Goal: Task Accomplishment & Management: Use online tool/utility

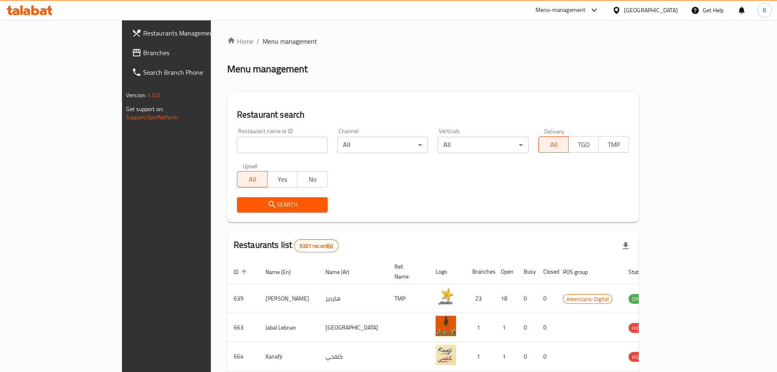
click at [237, 146] on input "search" at bounding box center [282, 145] width 91 height 16
paste input "Inihaw Time"
type input "Inihaw Time"
click button "Search" at bounding box center [282, 204] width 91 height 15
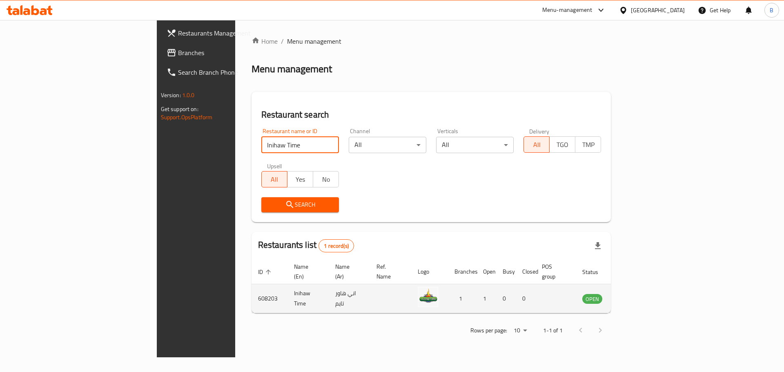
click at [635, 293] on icon "enhanced table" at bounding box center [630, 298] width 10 height 10
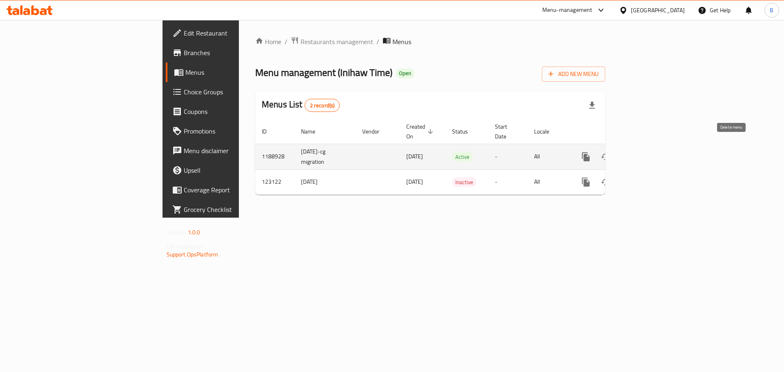
click at [649, 152] on icon "enhanced table" at bounding box center [644, 157] width 10 height 10
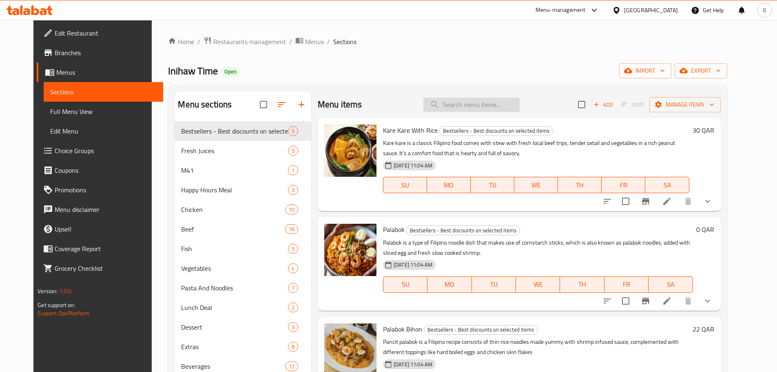
click at [444, 104] on input "search" at bounding box center [472, 105] width 96 height 14
paste input "Palabok bihon"
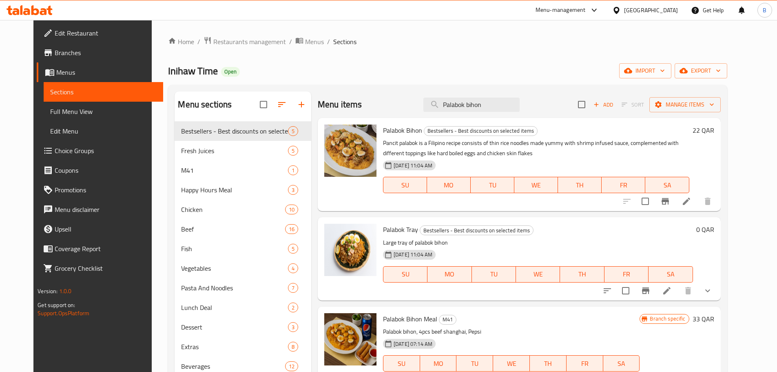
type input "Palabok bihon"
click at [397, 131] on span "Palabok Bihon" at bounding box center [402, 130] width 39 height 12
copy h6 "Palabok Bihon"
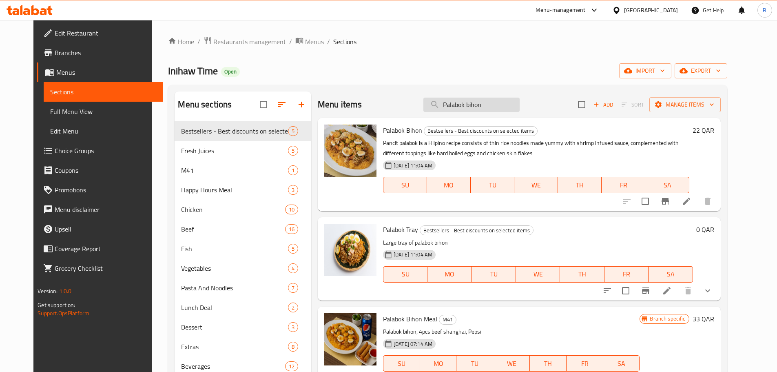
click at [450, 106] on input "Palabok bihon" at bounding box center [472, 105] width 96 height 14
paste input "3 pcs chicken bbq with rice"
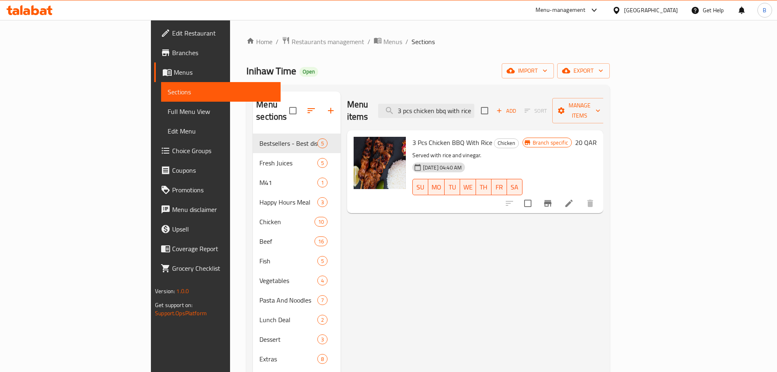
type input "3 pcs chicken bbq with rice"
click at [413, 136] on span "3 Pcs Chicken BBQ With Rice" at bounding box center [453, 142] width 80 height 12
copy h6 "3 Pcs Chicken BBQ With Rice"
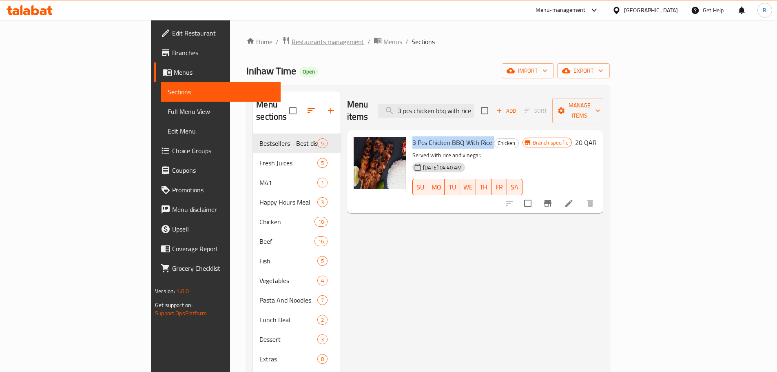
click at [292, 40] on span "Restaurants management" at bounding box center [328, 42] width 73 height 10
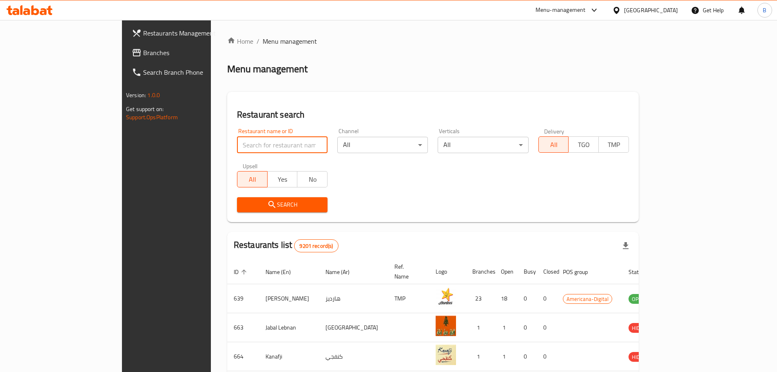
click at [255, 148] on input "search" at bounding box center [282, 145] width 91 height 16
type input "little sailor"
click button "Search" at bounding box center [282, 204] width 91 height 15
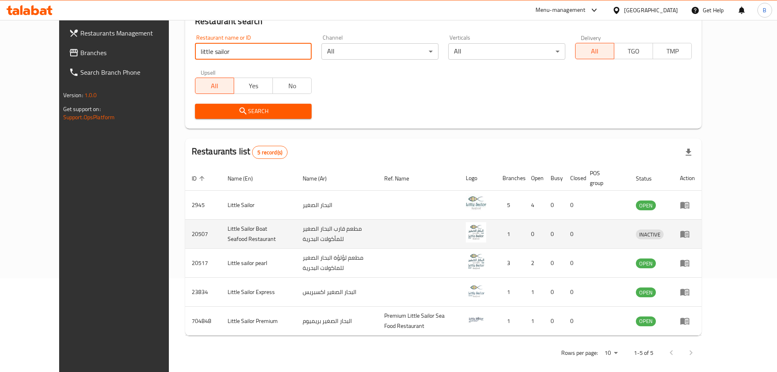
scroll to position [101, 0]
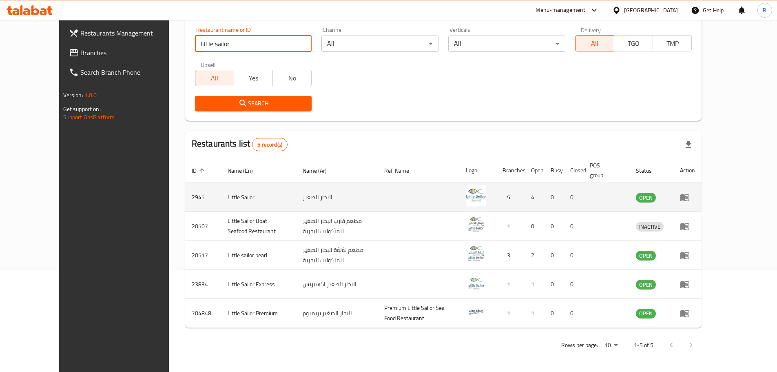
click at [690, 197] on icon "enhanced table" at bounding box center [685, 197] width 10 height 10
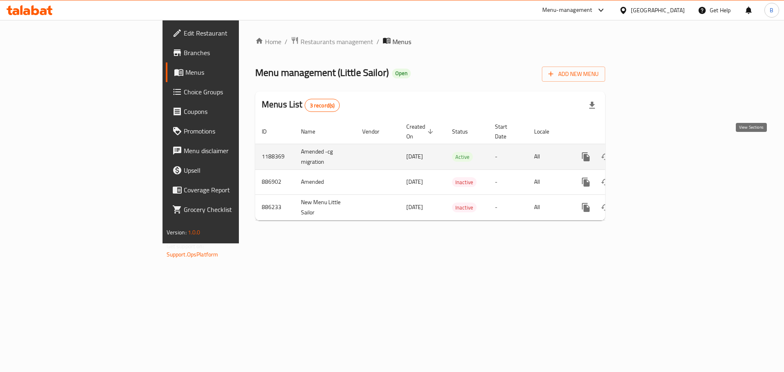
click at [649, 152] on icon "enhanced table" at bounding box center [644, 157] width 10 height 10
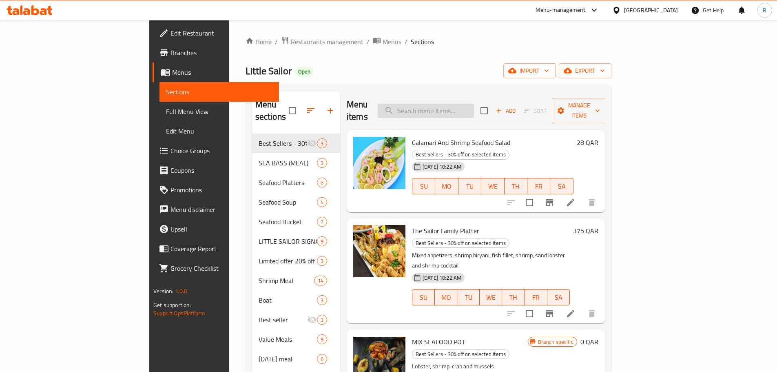
click at [474, 104] on input "search" at bounding box center [426, 111] width 96 height 14
paste input "Creamy of seafood chowder soup"
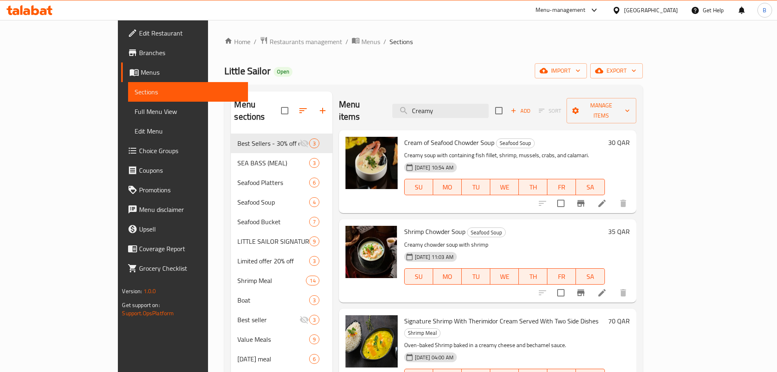
click at [439, 136] on span "Cream of Seafood Chowder Soup" at bounding box center [449, 142] width 90 height 12
copy h6 "Cream of Seafood Chowder Soup"
click at [481, 106] on input "Creamy" at bounding box center [441, 111] width 96 height 14
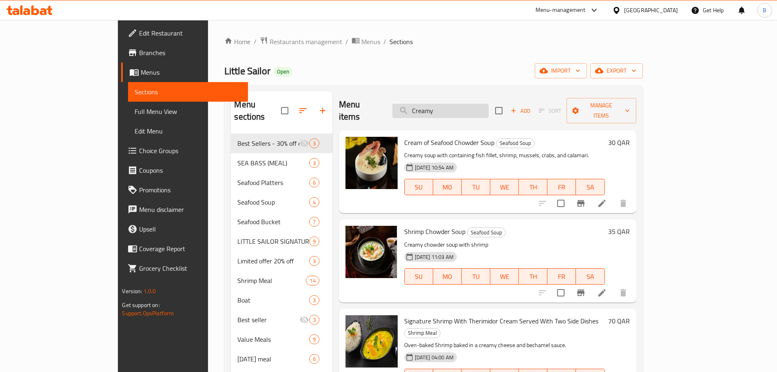
click at [481, 106] on input "Creamy" at bounding box center [441, 111] width 96 height 14
click at [481, 107] on input "Creamy" at bounding box center [441, 111] width 96 height 14
paste input "Fryday"
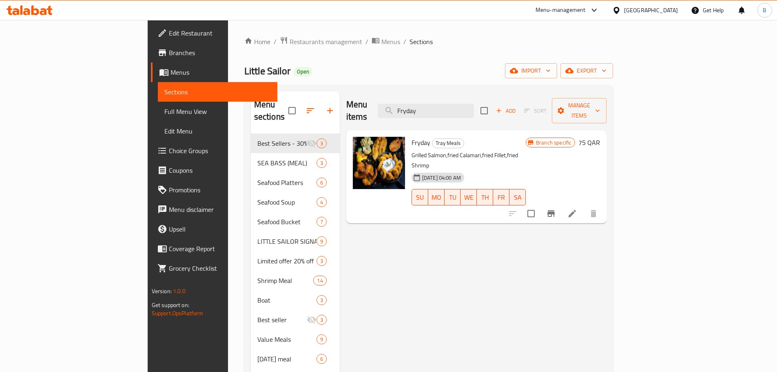
type input "Fryday"
click at [412, 136] on span "Fryday" at bounding box center [421, 142] width 19 height 12
copy h6 "Fryday"
click at [290, 43] on span "Restaurants management" at bounding box center [326, 42] width 73 height 10
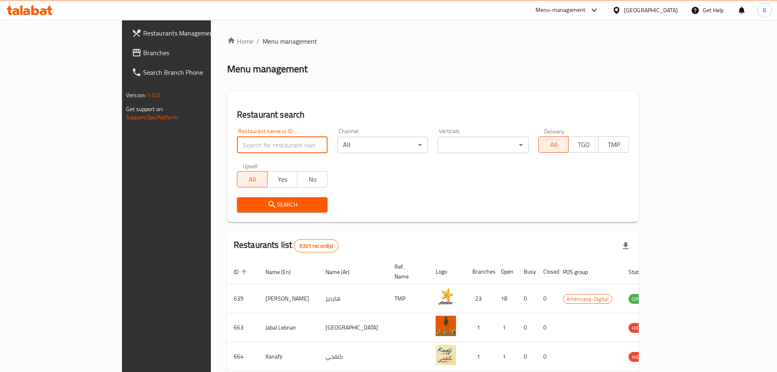
click at [237, 141] on input "search" at bounding box center [282, 145] width 91 height 16
type input "falafel"
click button "Search" at bounding box center [282, 204] width 91 height 15
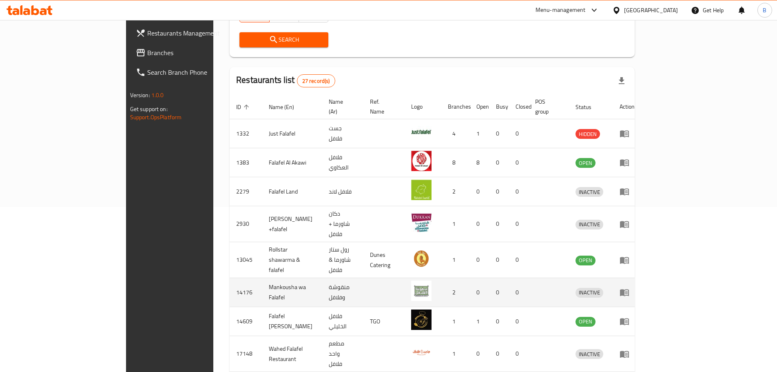
scroll to position [224, 0]
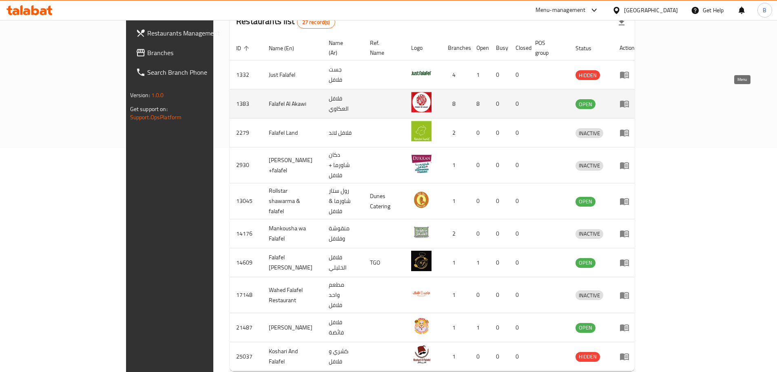
click at [630, 99] on icon "enhanced table" at bounding box center [625, 104] width 10 height 10
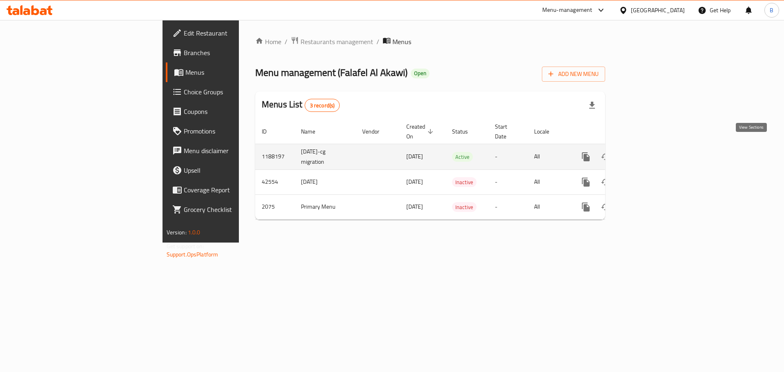
click at [654, 147] on link "enhanced table" at bounding box center [645, 157] width 20 height 20
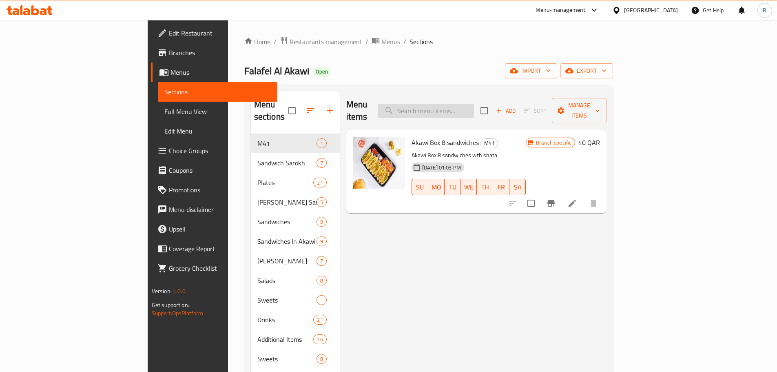
click at [474, 111] on input "search" at bounding box center [426, 111] width 96 height 14
paste input "Al akawi Appetizers"
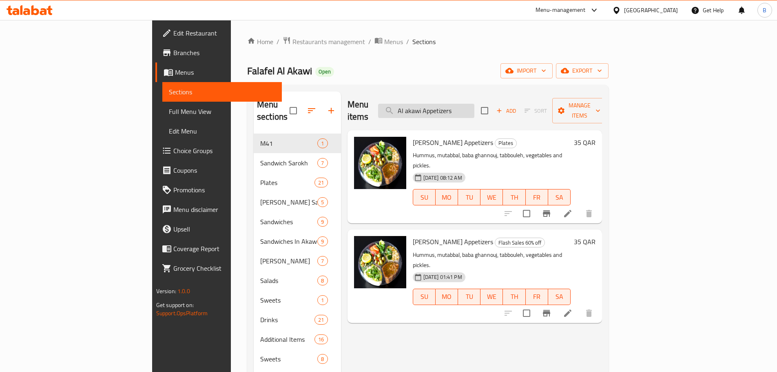
click at [462, 104] on input "Al akawi Appetizers" at bounding box center [426, 111] width 96 height 14
paste input "Dynamite"
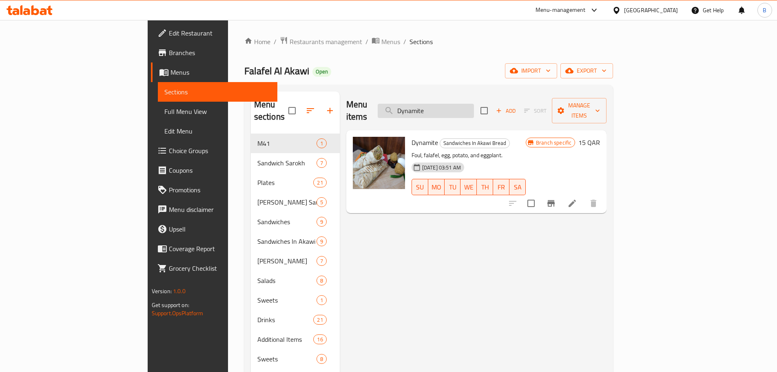
click at [474, 104] on input "Dynamite" at bounding box center [426, 111] width 96 height 14
paste input "Al Akawi Tray"
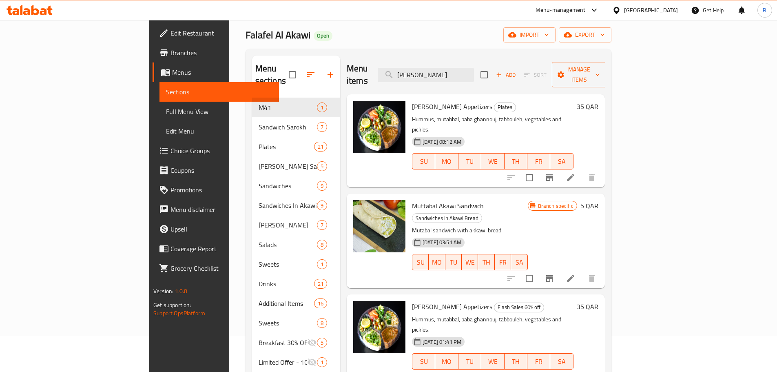
scroll to position [33, 0]
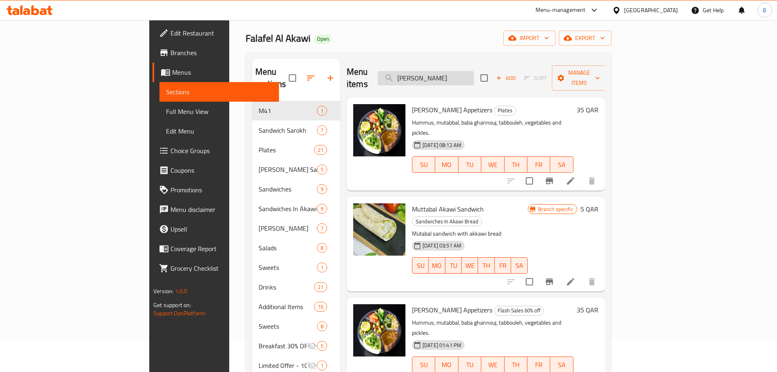
click at [461, 75] on input "[PERSON_NAME]" at bounding box center [426, 78] width 96 height 14
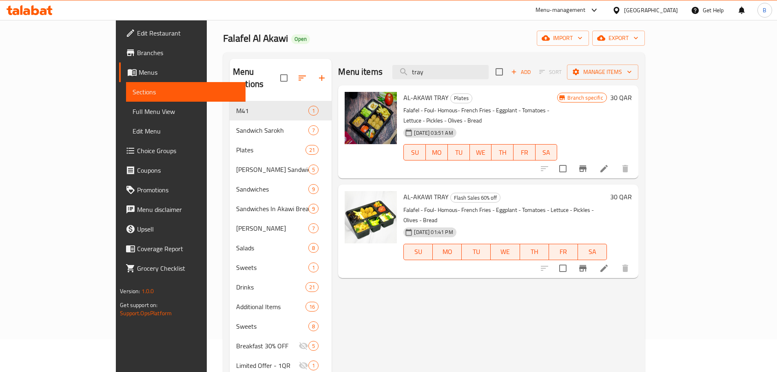
type input "tray"
click at [404, 191] on span "AL-AKAWI TRAY" at bounding box center [426, 197] width 45 height 12
copy h6 "AL-AKAWI TRAY"
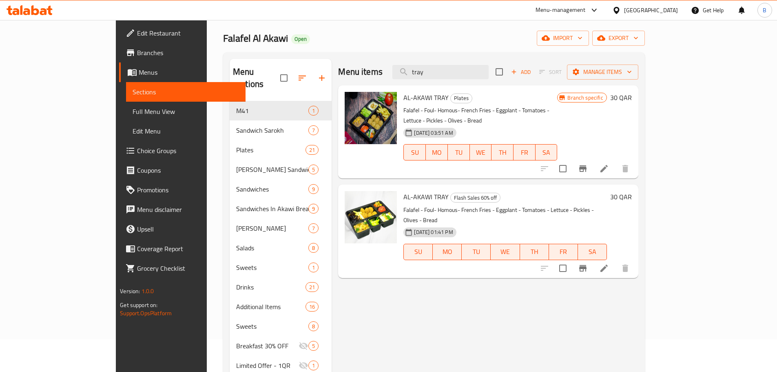
click at [404, 98] on span "AL-AKAWI TRAY" at bounding box center [426, 97] width 45 height 12
copy h6 "AL-AKAWI TRAY"
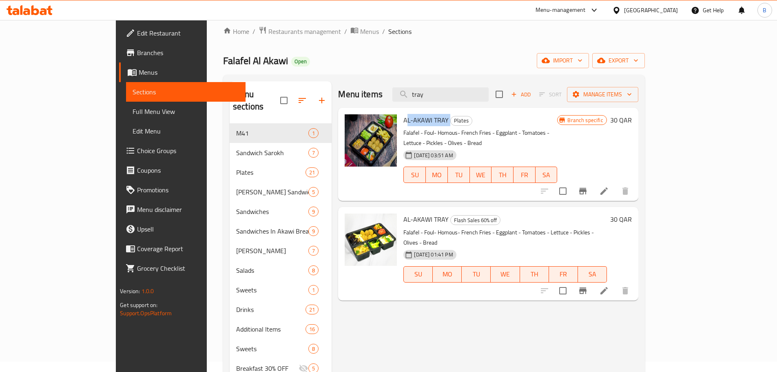
scroll to position [0, 0]
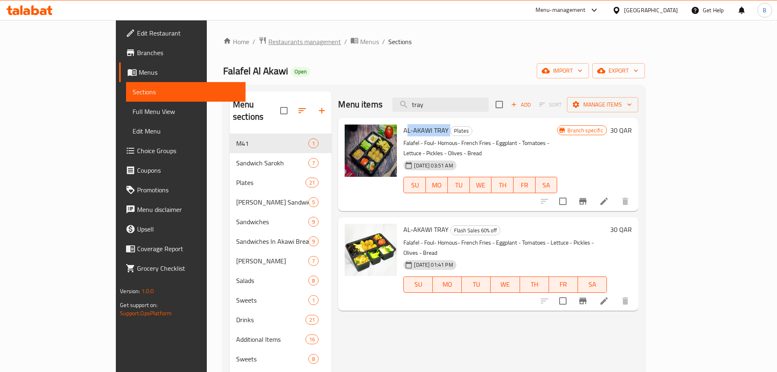
click at [269, 44] on span "Restaurants management" at bounding box center [305, 42] width 73 height 10
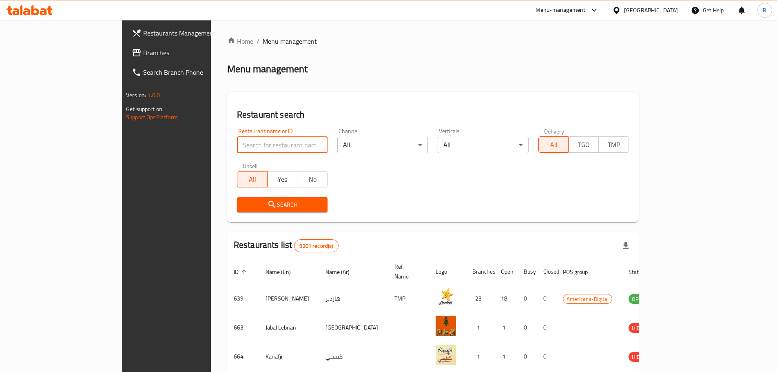
click at [237, 148] on input "search" at bounding box center [282, 145] width 91 height 16
type input "go crispy"
click button "Search" at bounding box center [282, 204] width 91 height 15
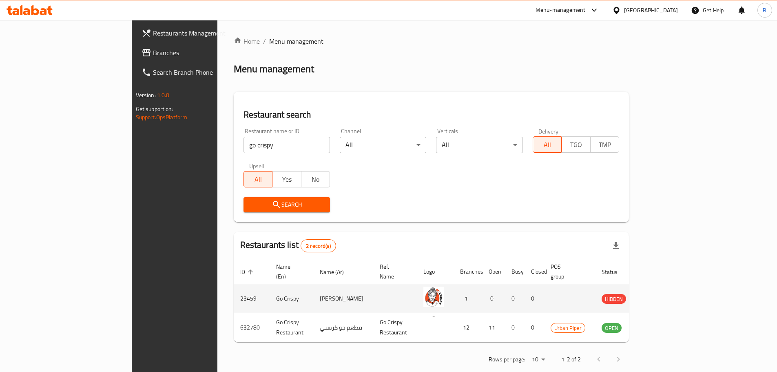
click at [270, 291] on td "Go Crispy" at bounding box center [292, 298] width 44 height 29
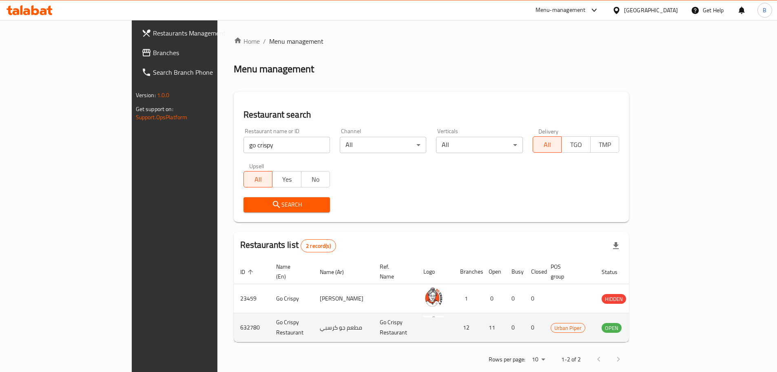
click at [270, 316] on td "Go Crispy Restaurant" at bounding box center [292, 327] width 44 height 29
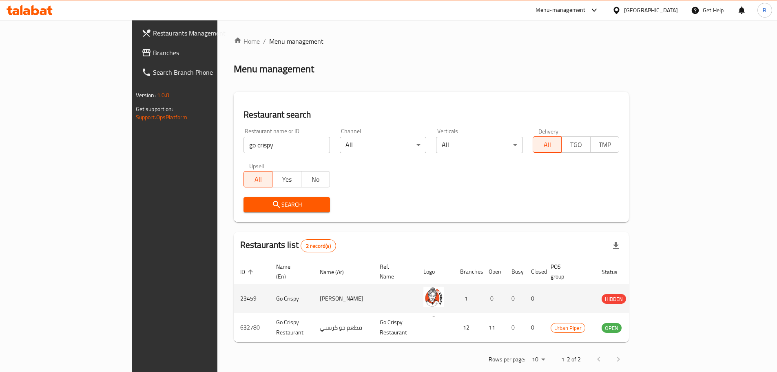
click at [270, 298] on td "Go Crispy" at bounding box center [292, 298] width 44 height 29
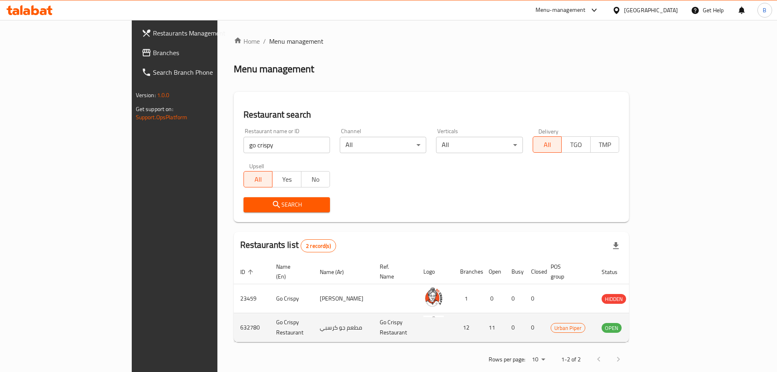
click at [270, 317] on td "Go Crispy Restaurant" at bounding box center [292, 327] width 44 height 29
click at [655, 322] on icon "enhanced table" at bounding box center [650, 327] width 10 height 10
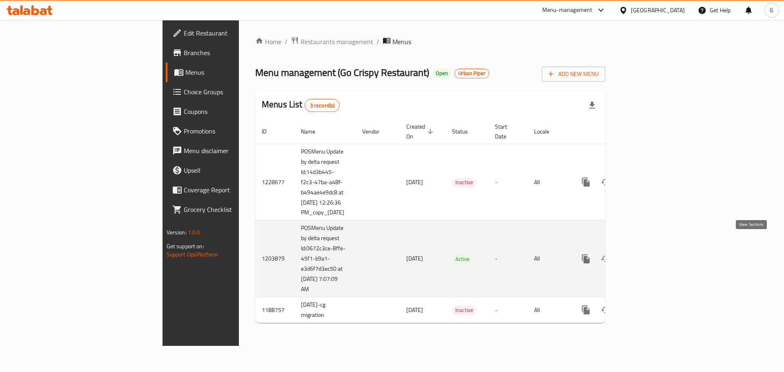
click at [649, 254] on icon "enhanced table" at bounding box center [644, 259] width 10 height 10
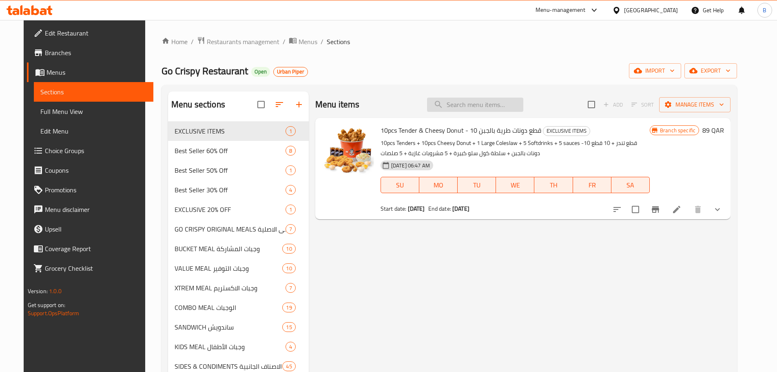
click at [524, 102] on input "search" at bounding box center [475, 105] width 96 height 14
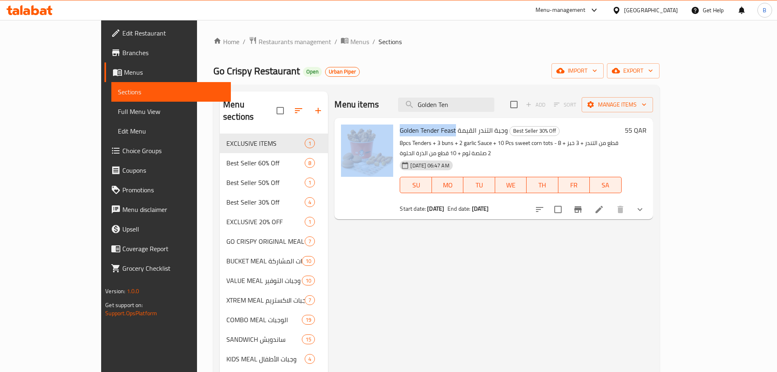
drag, startPoint x: 431, startPoint y: 131, endPoint x: 371, endPoint y: 133, distance: 60.0
click at [371, 133] on div "Golden Tender Feast وجبة التندر القيمة Best Seller 30% Off 8pcs Tenders + 3 bun…" at bounding box center [494, 168] width 312 height 95
copy div "Golden Tender Feast"
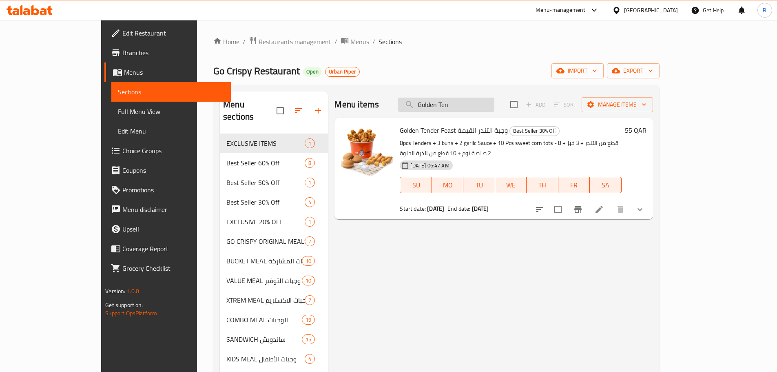
click at [488, 109] on input "Golden Ten" at bounding box center [446, 105] width 96 height 14
type input "duo super wrap"
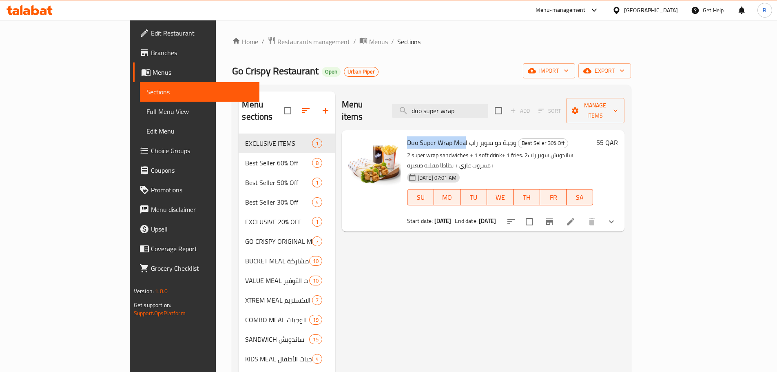
drag, startPoint x: 433, startPoint y: 128, endPoint x: 376, endPoint y: 128, distance: 56.7
click at [407, 136] on span "Duo Super Wrap Meal وجبة دو سوبر راب" at bounding box center [461, 142] width 109 height 12
copy span "Duo Super Wrap Mea"
click at [278, 37] on span "Restaurants management" at bounding box center [314, 42] width 73 height 10
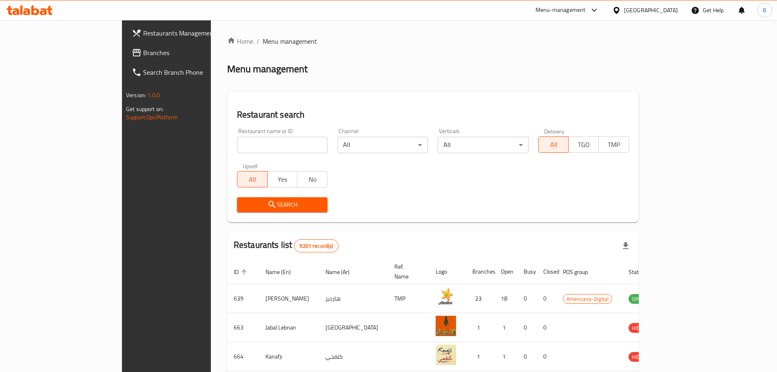
click at [237, 150] on input "search" at bounding box center [282, 145] width 91 height 16
type input "bazooka"
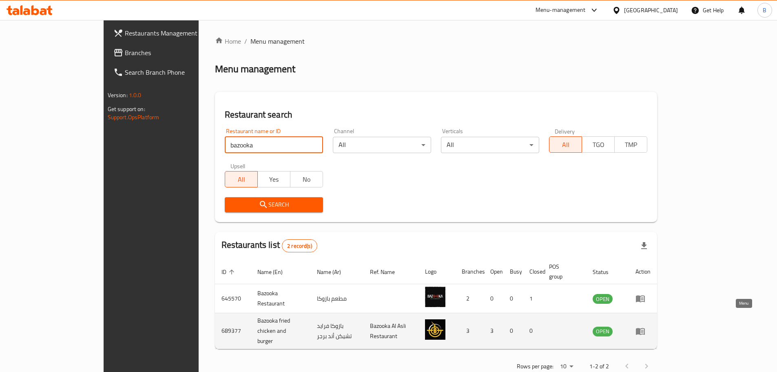
click at [646, 326] on icon "enhanced table" at bounding box center [641, 331] width 10 height 10
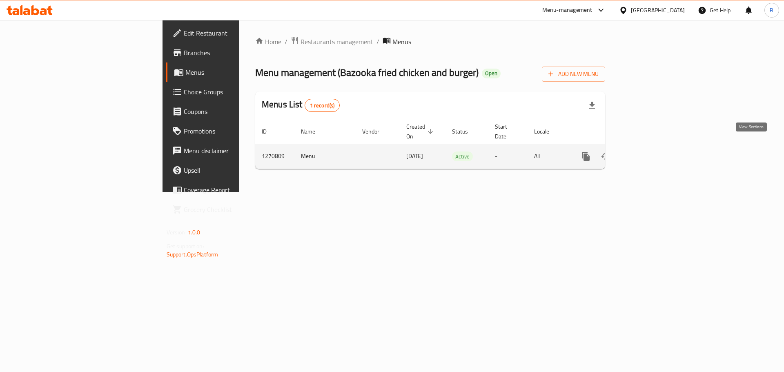
click at [654, 156] on link "enhanced table" at bounding box center [645, 157] width 20 height 20
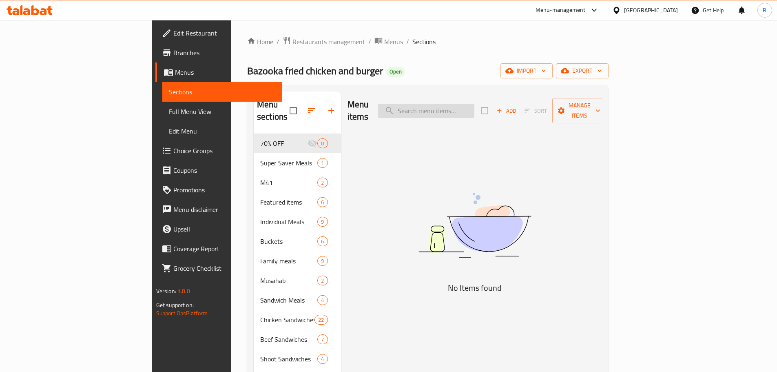
click at [456, 109] on input "search" at bounding box center [426, 111] width 96 height 14
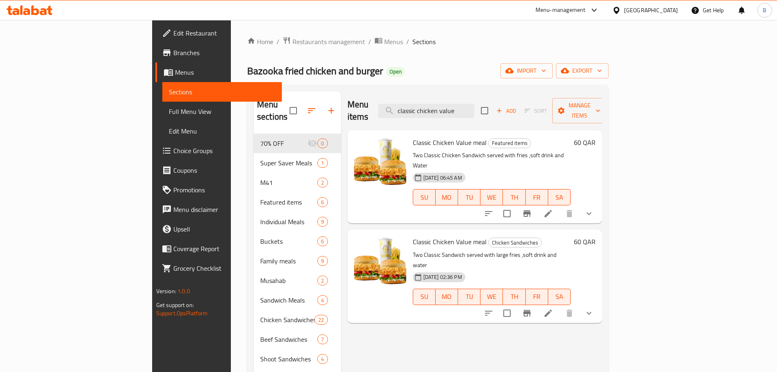
click at [413, 136] on span "Classic Chicken Value meal" at bounding box center [450, 142] width 74 height 12
copy h6 "Classic Chicken Value meal"
click at [475, 104] on input "classic chicken value" at bounding box center [426, 111] width 96 height 14
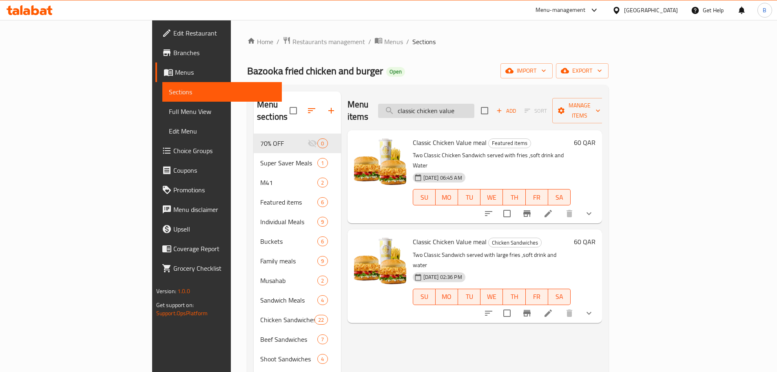
click at [475, 104] on input "classic chicken value" at bounding box center [426, 111] width 96 height 14
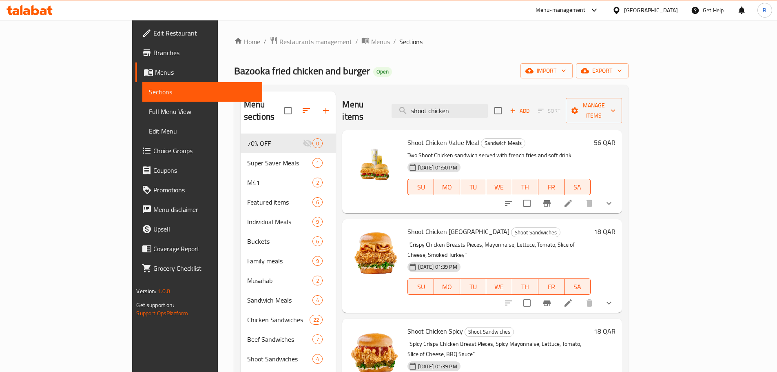
type input "shoot chicken"
click at [408, 136] on span "Shoot Chicken Value Meal" at bounding box center [444, 142] width 72 height 12
copy h6 "Shoot Chicken Value Meal"
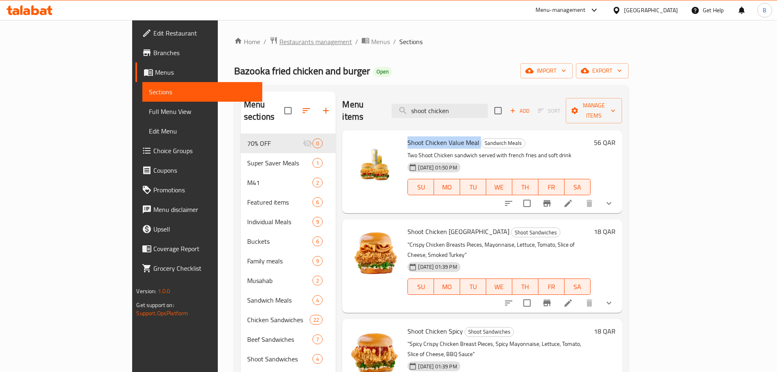
click at [280, 41] on span "Restaurants management" at bounding box center [316, 42] width 73 height 10
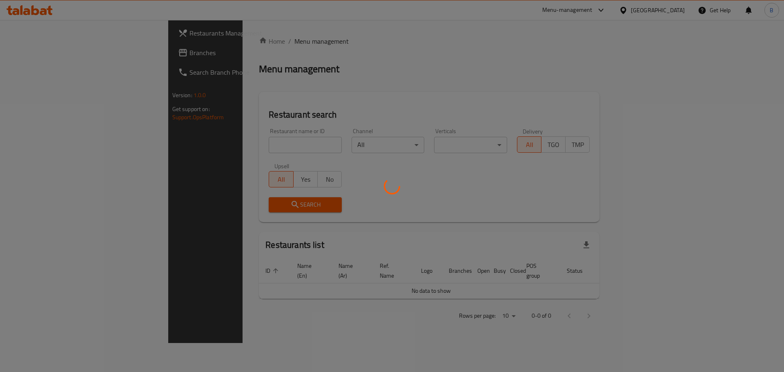
click at [199, 140] on div at bounding box center [392, 186] width 784 height 372
click at [196, 145] on div at bounding box center [392, 186] width 784 height 372
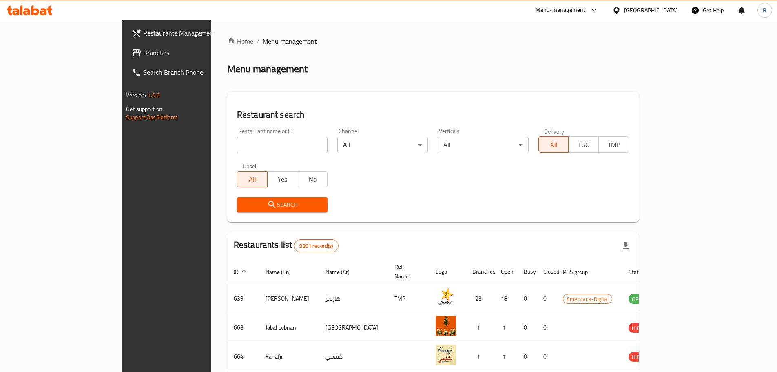
click at [237, 150] on input "search" at bounding box center [282, 145] width 91 height 16
type input "cajun"
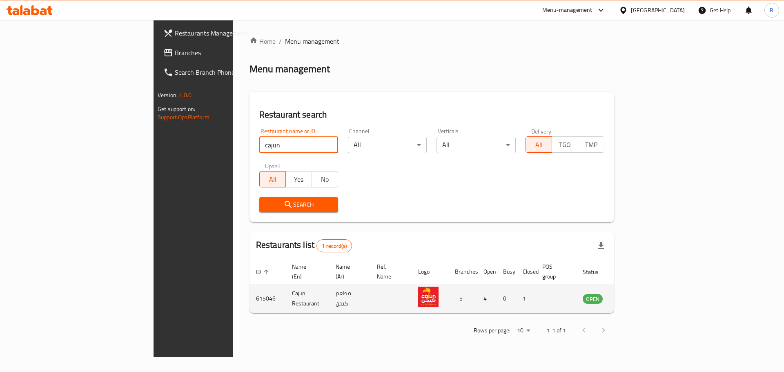
click at [635, 293] on icon "enhanced table" at bounding box center [630, 298] width 10 height 10
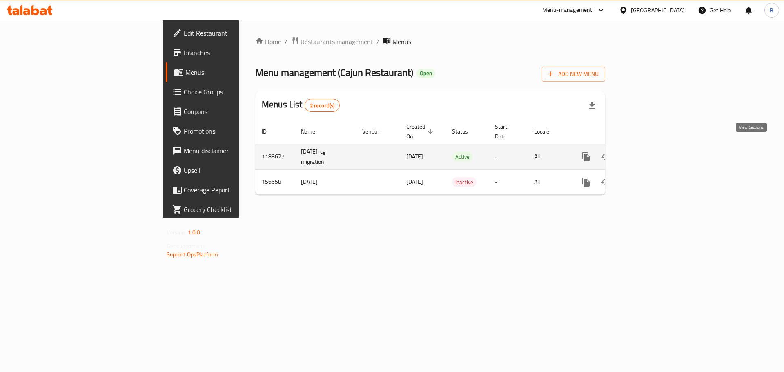
click at [649, 152] on icon "enhanced table" at bounding box center [644, 157] width 10 height 10
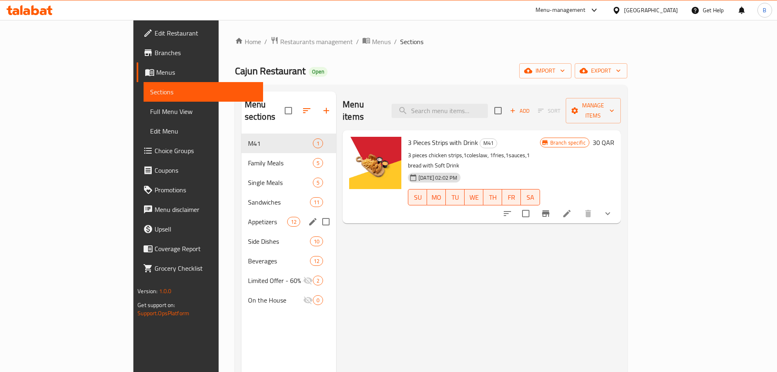
click at [242, 212] on div "Appetizers 12" at bounding box center [289, 222] width 95 height 20
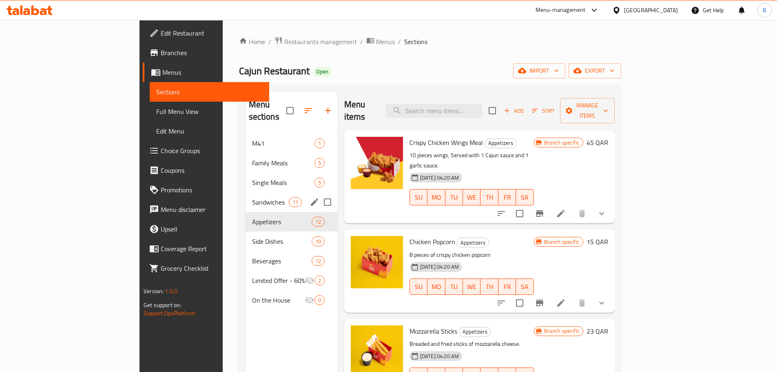
click at [252, 197] on span "Sandwiches" at bounding box center [270, 202] width 37 height 10
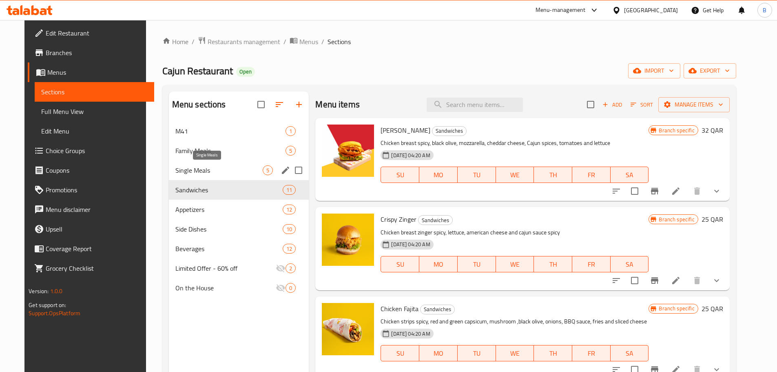
click at [194, 173] on span "Single Meals" at bounding box center [219, 170] width 88 height 10
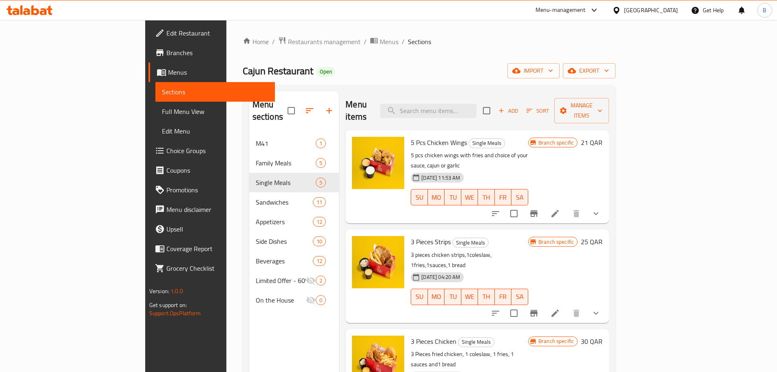
click at [411, 335] on span "3 Pieces Chicken" at bounding box center [434, 341] width 46 height 12
click at [380, 43] on span "Menus" at bounding box center [389, 42] width 19 height 10
